Goal: Find specific page/section: Locate item on page

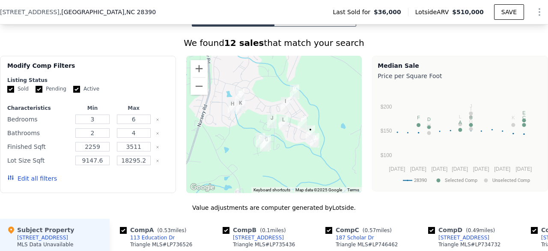
scroll to position [531, 0]
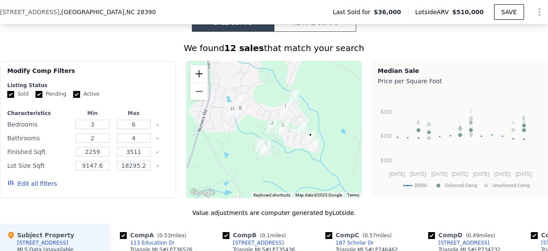
click at [197, 80] on button "Zoom in" at bounding box center [199, 73] width 17 height 17
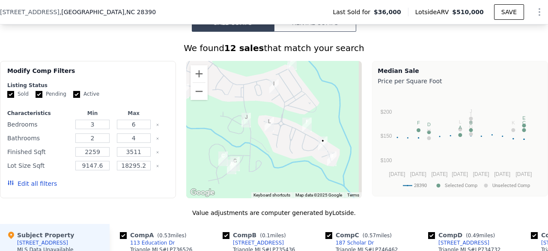
drag, startPoint x: 251, startPoint y: 134, endPoint x: 226, endPoint y: 125, distance: 26.3
click at [226, 125] on div at bounding box center [274, 129] width 176 height 137
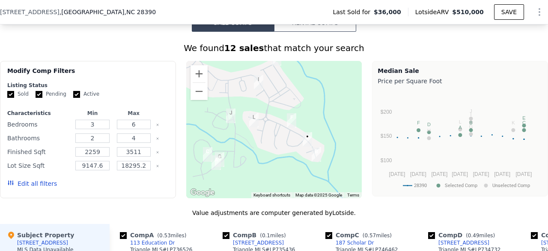
drag, startPoint x: 225, startPoint y: 115, endPoint x: 206, endPoint y: 109, distance: 19.4
click at [206, 109] on div at bounding box center [274, 129] width 176 height 137
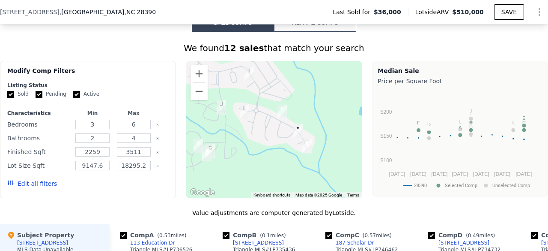
drag, startPoint x: 246, startPoint y: 162, endPoint x: 238, endPoint y: 156, distance: 10.4
click at [238, 156] on div at bounding box center [274, 129] width 176 height 137
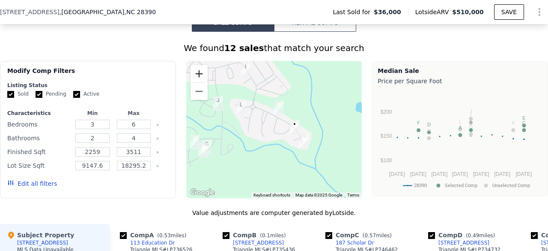
click at [197, 82] on button "Zoom in" at bounding box center [199, 73] width 17 height 17
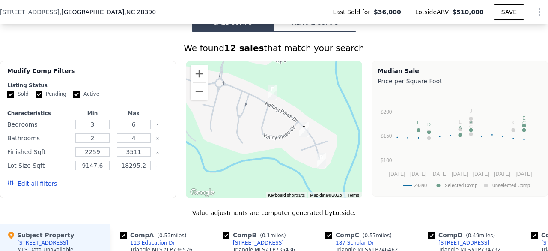
drag, startPoint x: 260, startPoint y: 160, endPoint x: 244, endPoint y: 159, distance: 16.3
click at [244, 159] on div at bounding box center [274, 129] width 176 height 137
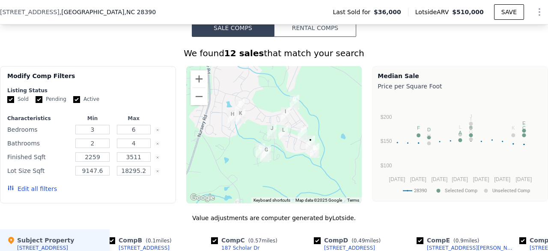
scroll to position [524, 0]
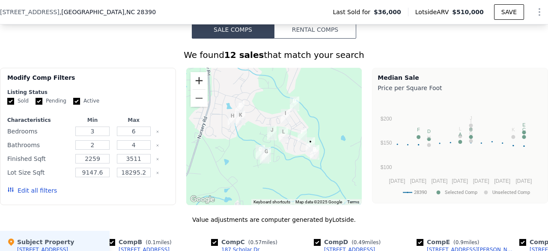
click at [194, 84] on button "Zoom in" at bounding box center [199, 80] width 17 height 17
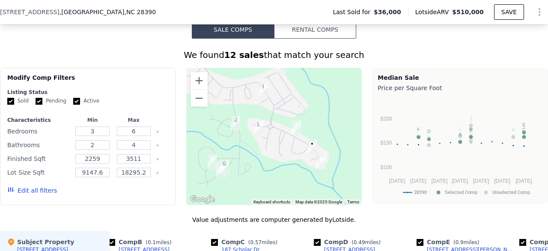
drag, startPoint x: 239, startPoint y: 135, endPoint x: 194, endPoint y: 119, distance: 47.4
click at [194, 119] on div at bounding box center [274, 136] width 176 height 137
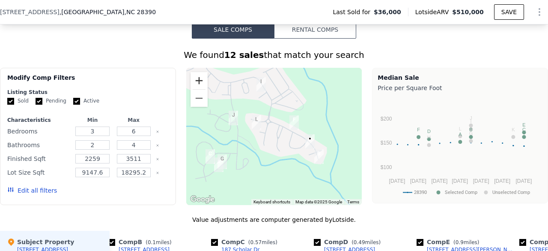
click at [196, 81] on button "Zoom in" at bounding box center [199, 80] width 17 height 17
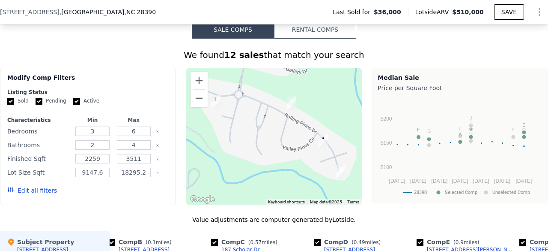
drag, startPoint x: 254, startPoint y: 146, endPoint x: 228, endPoint y: 132, distance: 29.0
click at [228, 132] on div at bounding box center [274, 136] width 176 height 137
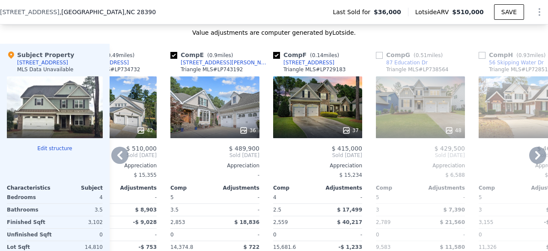
scroll to position [735, 0]
